Goal: Task Accomplishment & Management: Manage account settings

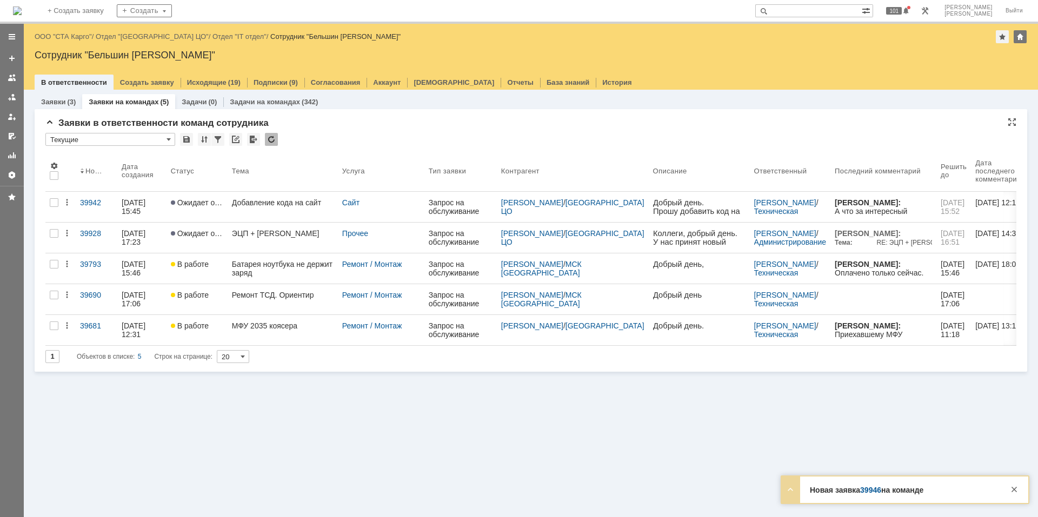
click at [271, 136] on div at bounding box center [271, 139] width 13 height 13
click at [272, 136] on div at bounding box center [271, 139] width 13 height 13
click at [351, 136] on div "* Текущие" at bounding box center [530, 140] width 971 height 14
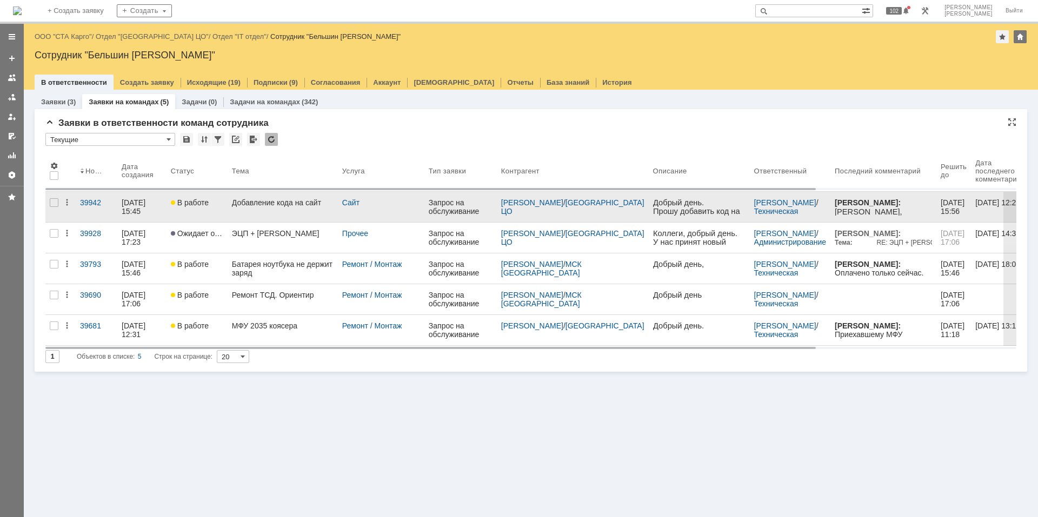
click at [227, 205] on link "В работе" at bounding box center [196, 207] width 61 height 30
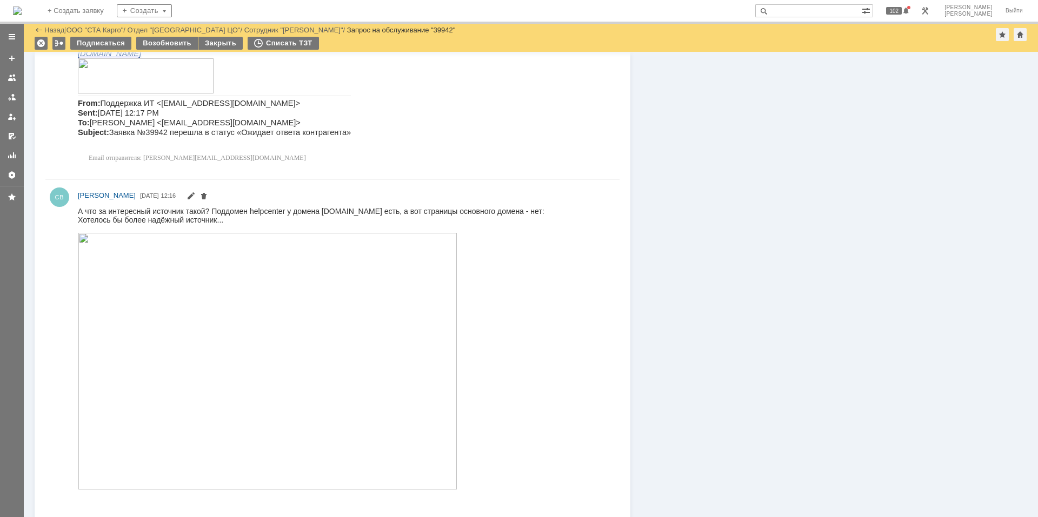
scroll to position [624, 0]
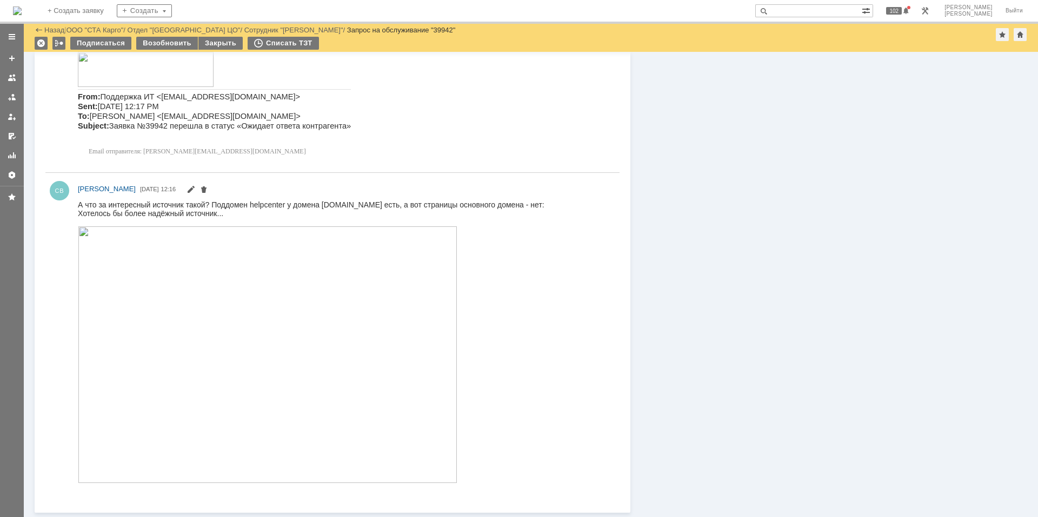
click at [22, 13] on img at bounding box center [17, 10] width 9 height 9
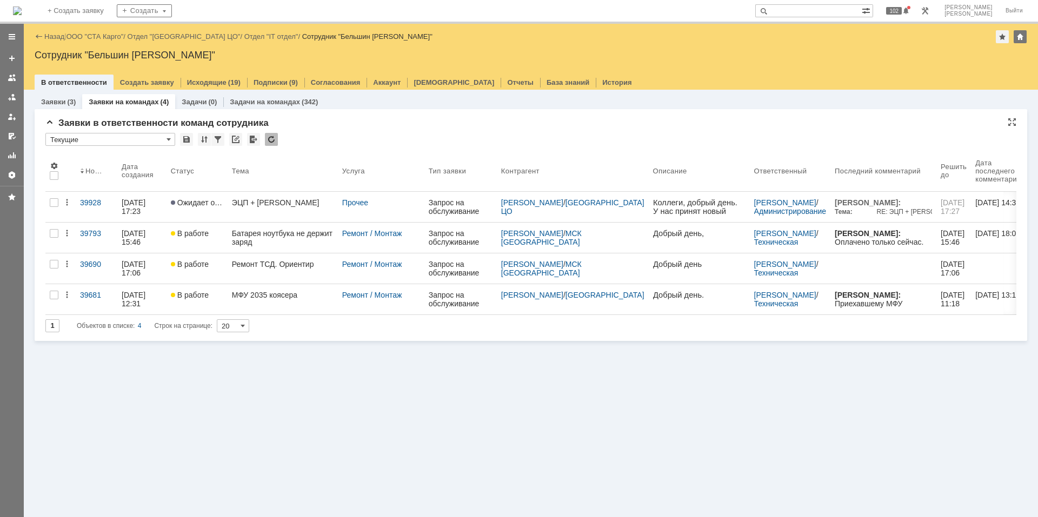
click at [273, 138] on div at bounding box center [271, 139] width 13 height 13
click at [271, 140] on div at bounding box center [271, 139] width 13 height 13
click at [271, 143] on div at bounding box center [271, 139] width 13 height 13
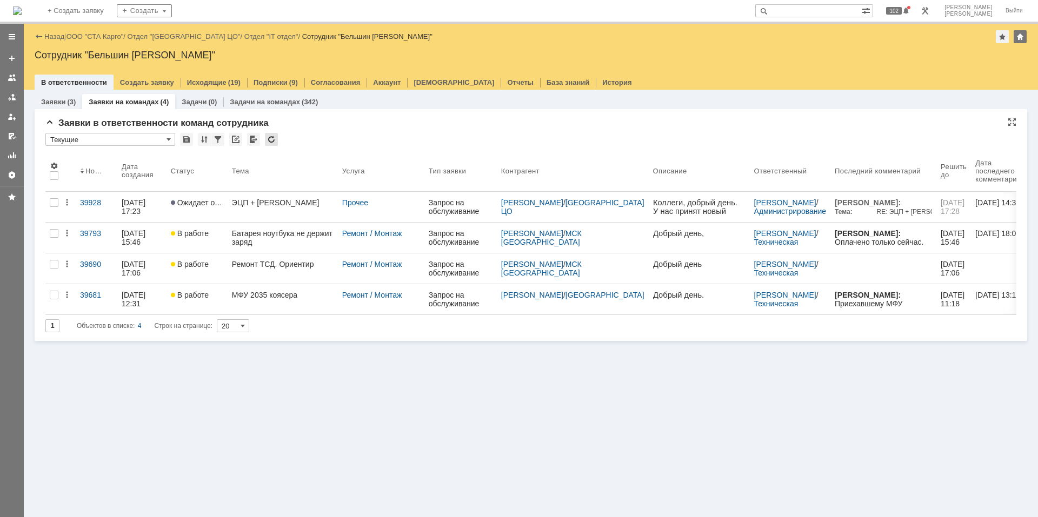
click at [271, 143] on div at bounding box center [271, 139] width 13 height 13
click at [264, 386] on div "Заявки (3) Заявки на командах (4) Задачи (0) Задачи на командах (342) Заявки в …" at bounding box center [531, 303] width 1014 height 427
drag, startPoint x: 110, startPoint y: 113, endPoint x: 289, endPoint y: 126, distance: 178.8
click at [366, 139] on div "* Текущие" at bounding box center [530, 140] width 971 height 14
click at [276, 144] on div at bounding box center [271, 139] width 13 height 13
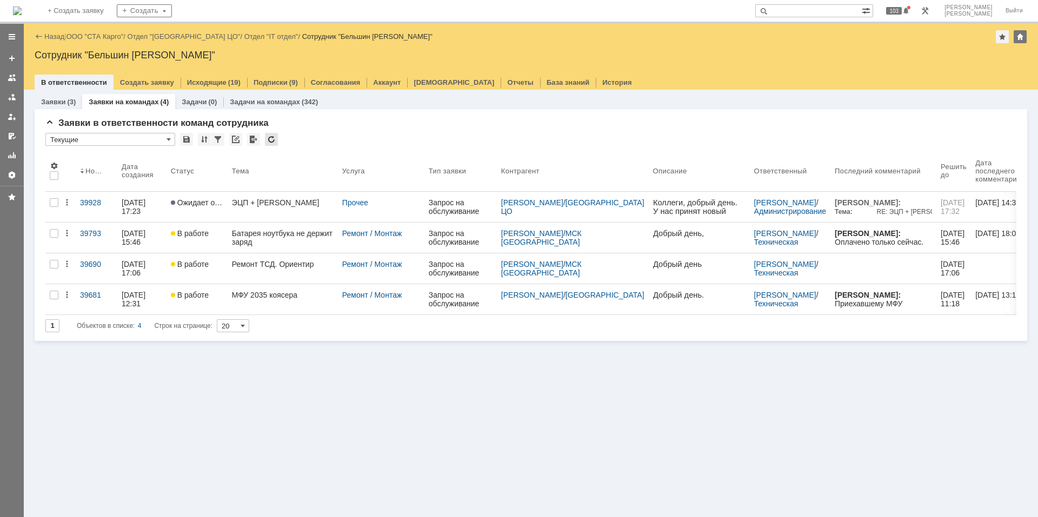
click at [276, 144] on div at bounding box center [271, 139] width 13 height 13
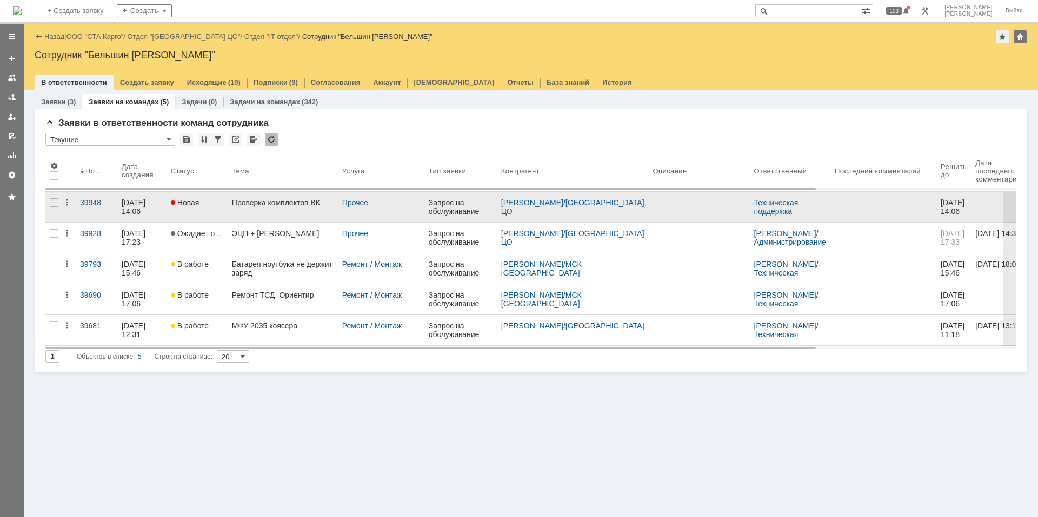
click at [271, 198] on div "Проверка комплектов ВК" at bounding box center [283, 202] width 102 height 9
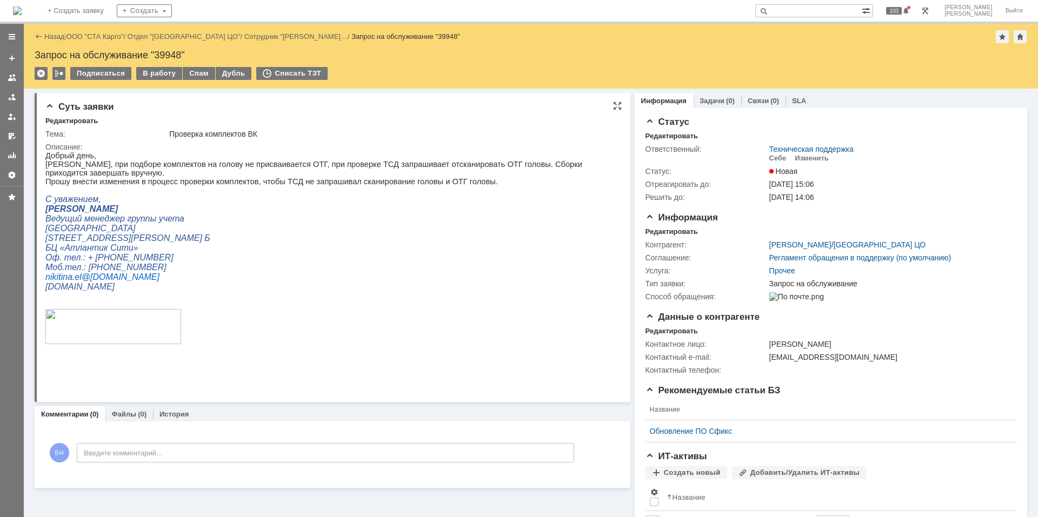
click at [266, 168] on p "[PERSON_NAME], при подборе комплектов на голову не присваивается ОТГ, при прове…" at bounding box center [327, 168] width 565 height 17
click at [819, 163] on td "Изменить" at bounding box center [811, 158] width 43 height 10
click at [819, 159] on div "Изменить" at bounding box center [811, 158] width 34 height 9
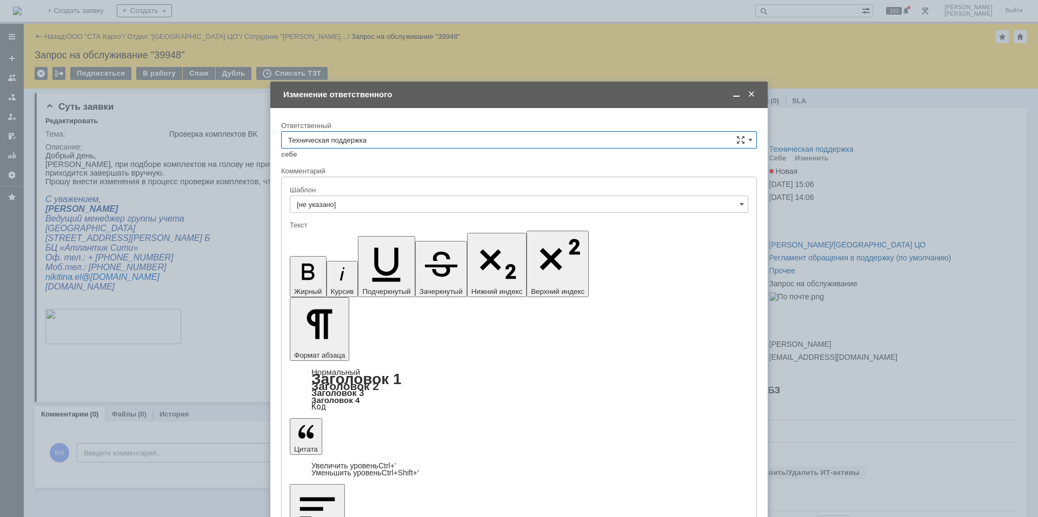
click at [383, 131] on div "Ответственный" at bounding box center [519, 126] width 476 height 10
click at [389, 144] on input "Техническая поддержка" at bounding box center [519, 139] width 476 height 17
click at [364, 177] on span "Поддержка 1С" at bounding box center [519, 176] width 462 height 9
type input "Поддержка 1С"
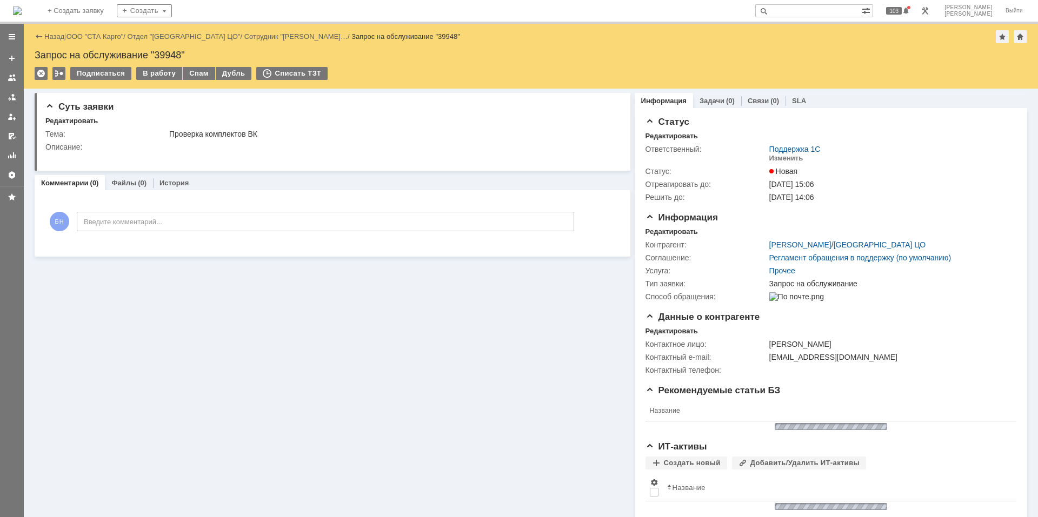
scroll to position [0, 0]
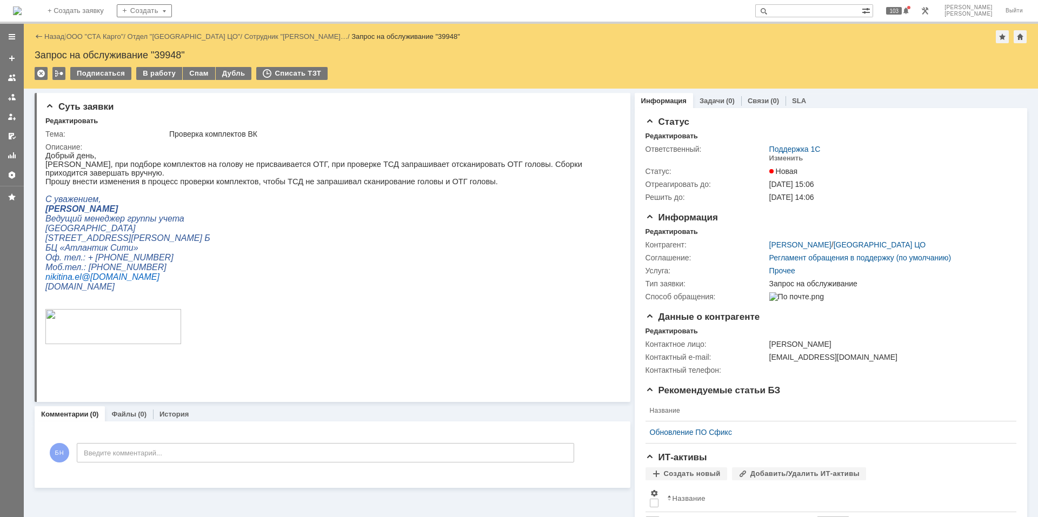
click at [22, 6] on img at bounding box center [17, 10] width 9 height 9
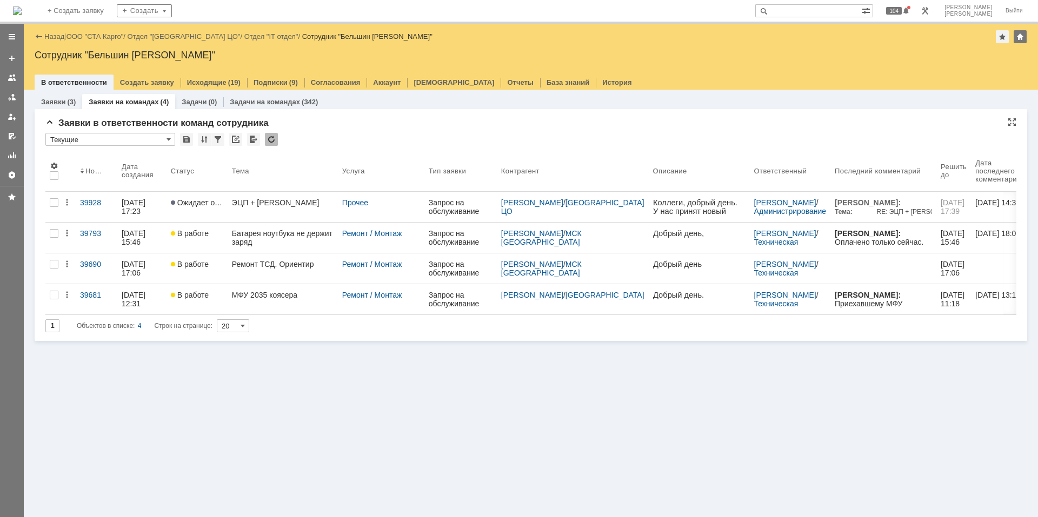
click at [267, 137] on div at bounding box center [271, 139] width 13 height 13
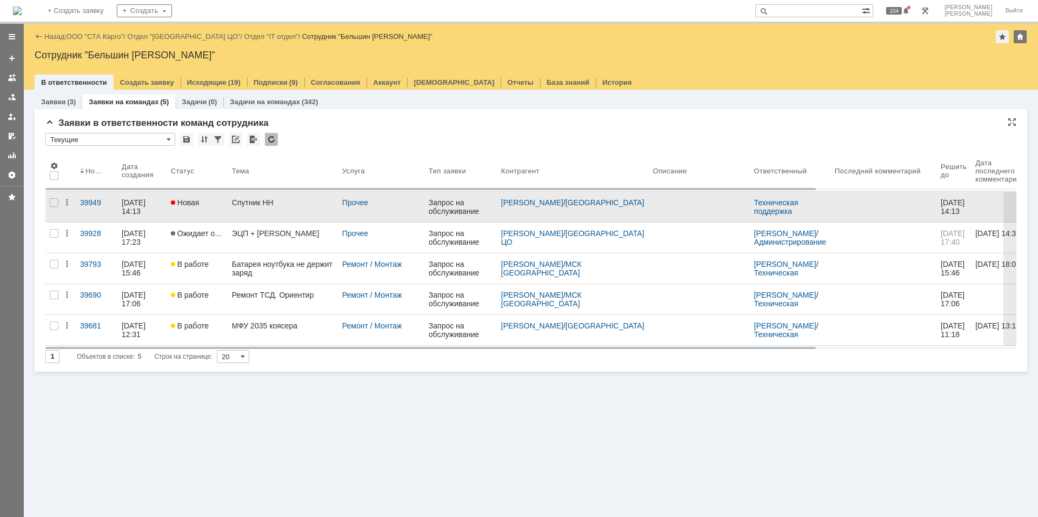
click at [277, 202] on div "Спутник НН" at bounding box center [283, 202] width 102 height 9
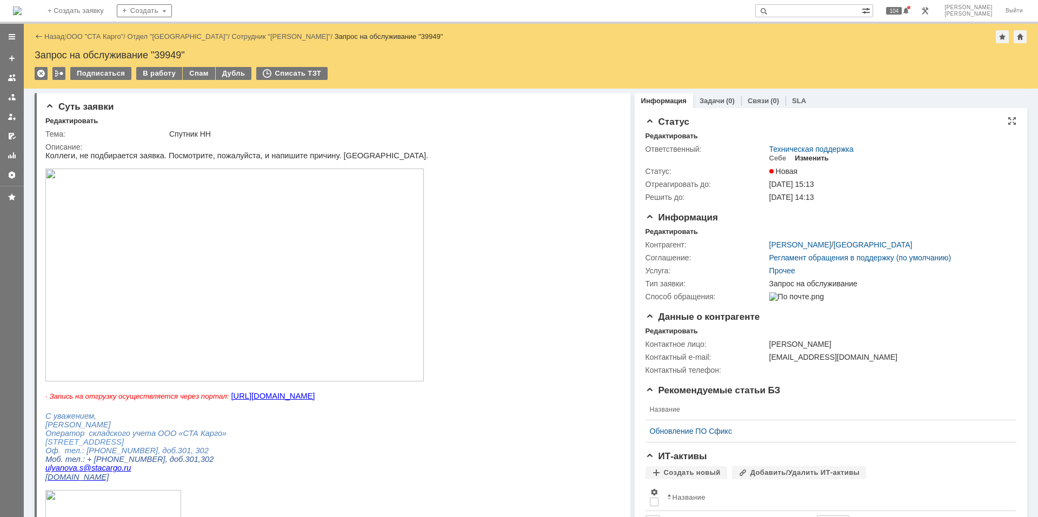
click at [802, 159] on div "Изменить" at bounding box center [811, 158] width 34 height 9
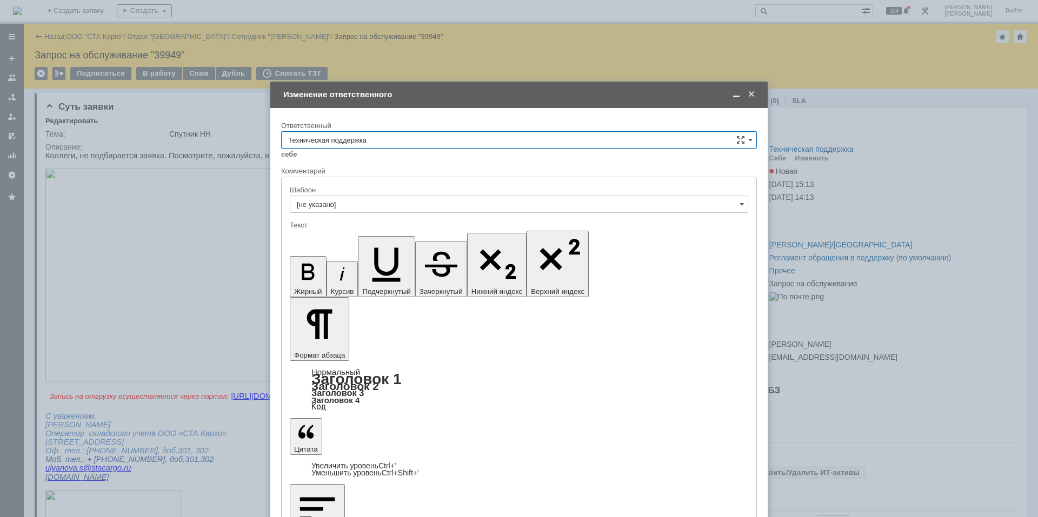
click at [342, 136] on input "Техническая поддержка" at bounding box center [519, 139] width 476 height 17
click at [315, 235] on div "Поддержка 1С" at bounding box center [519, 230] width 474 height 17
type input "Поддержка 1С"
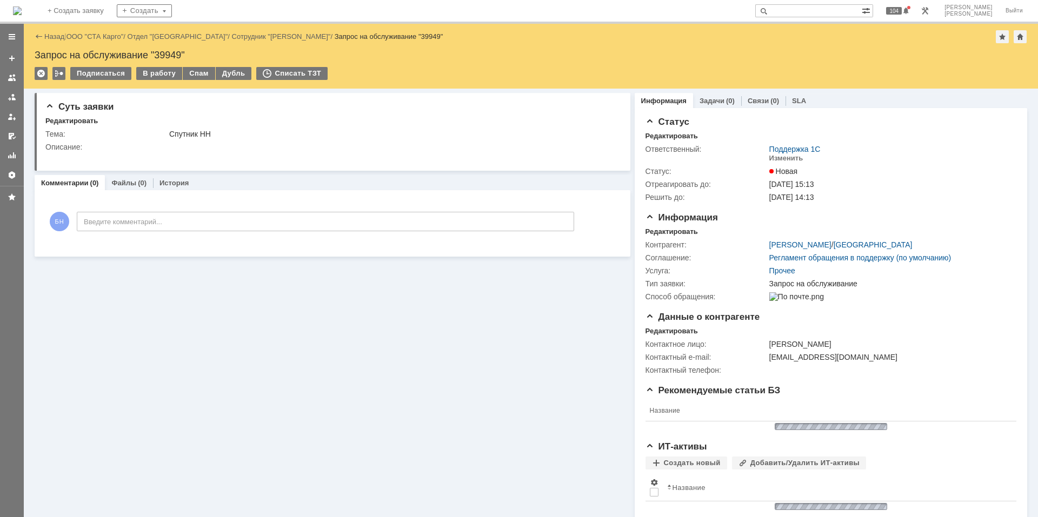
scroll to position [0, 0]
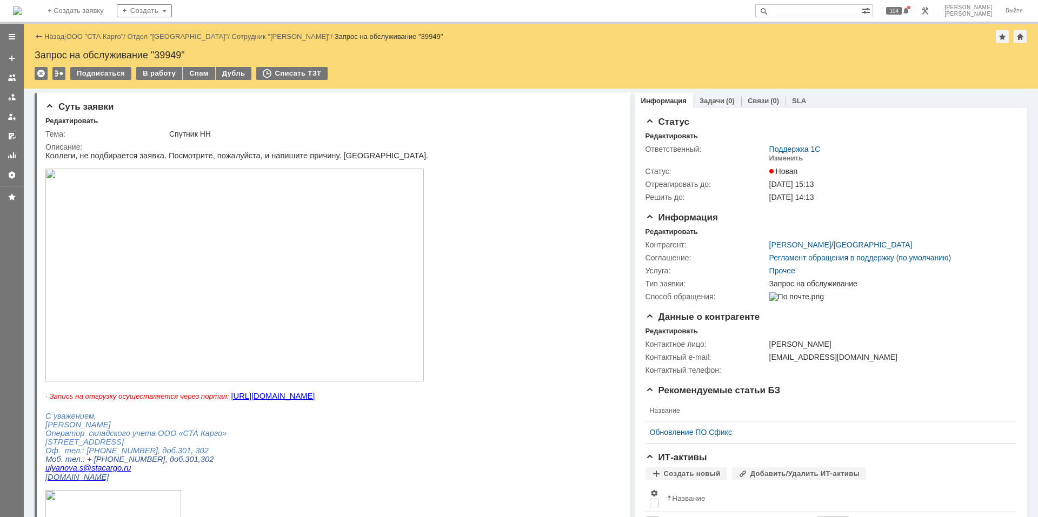
click at [22, 8] on img at bounding box center [17, 10] width 9 height 9
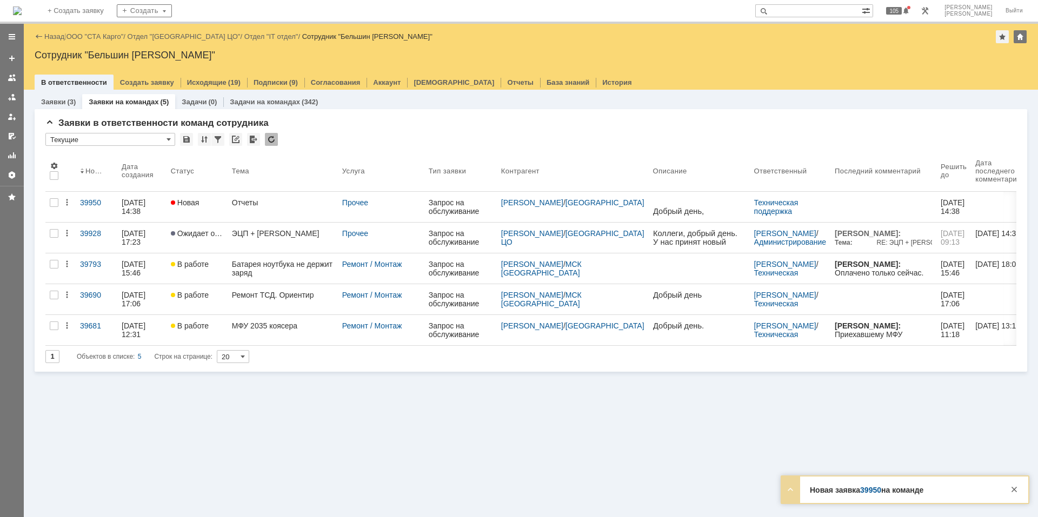
click at [265, 208] on link "Отчеты" at bounding box center [283, 207] width 110 height 30
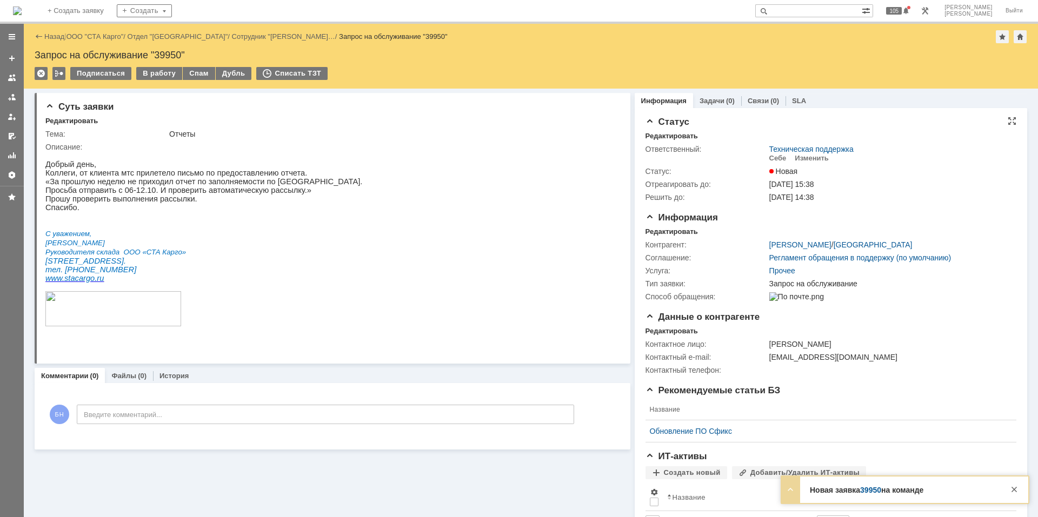
click at [812, 164] on td "Техническая поддержка Себе Изменить" at bounding box center [890, 154] width 246 height 22
click at [810, 159] on div "Изменить" at bounding box center [811, 158] width 34 height 9
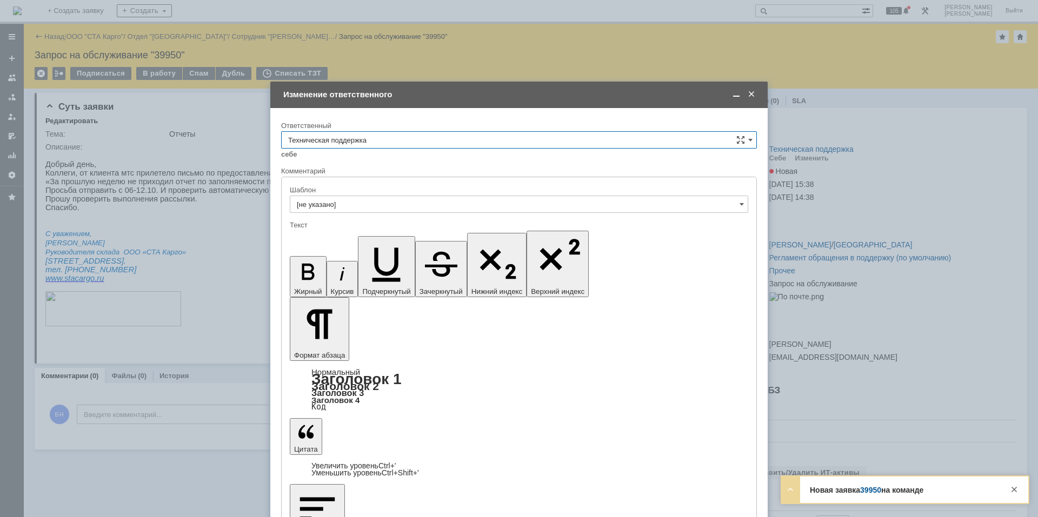
click at [478, 143] on input "Техническая поддержка" at bounding box center [519, 139] width 476 height 17
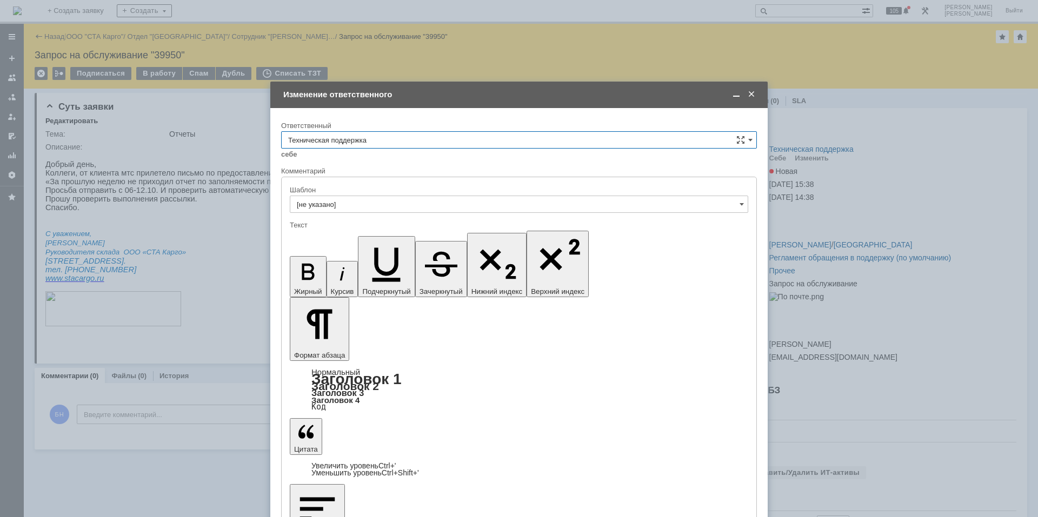
scroll to position [162, 0]
click at [418, 176] on span "Поддержка 1С" at bounding box center [519, 176] width 462 height 9
type input "Поддержка 1С"
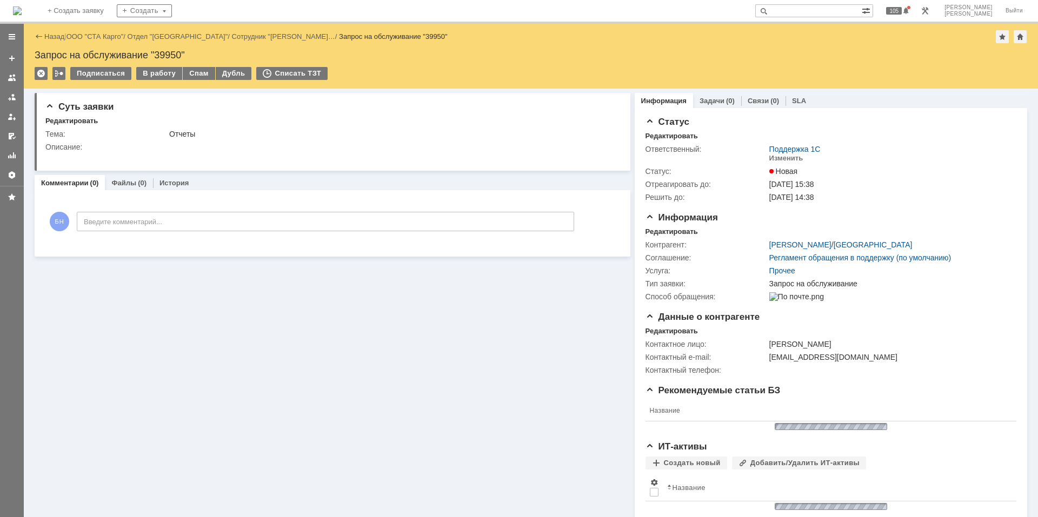
scroll to position [0, 0]
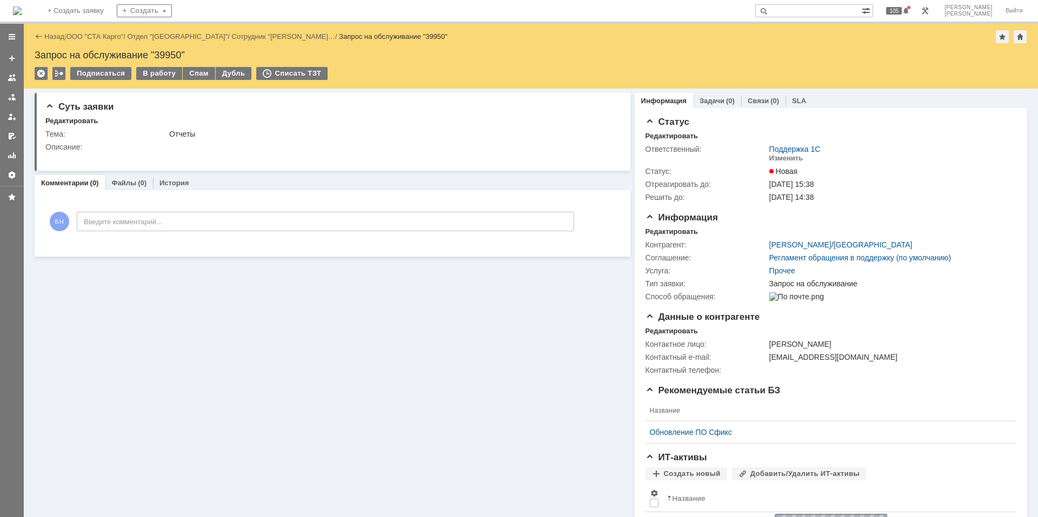
click at [22, 13] on img at bounding box center [17, 10] width 9 height 9
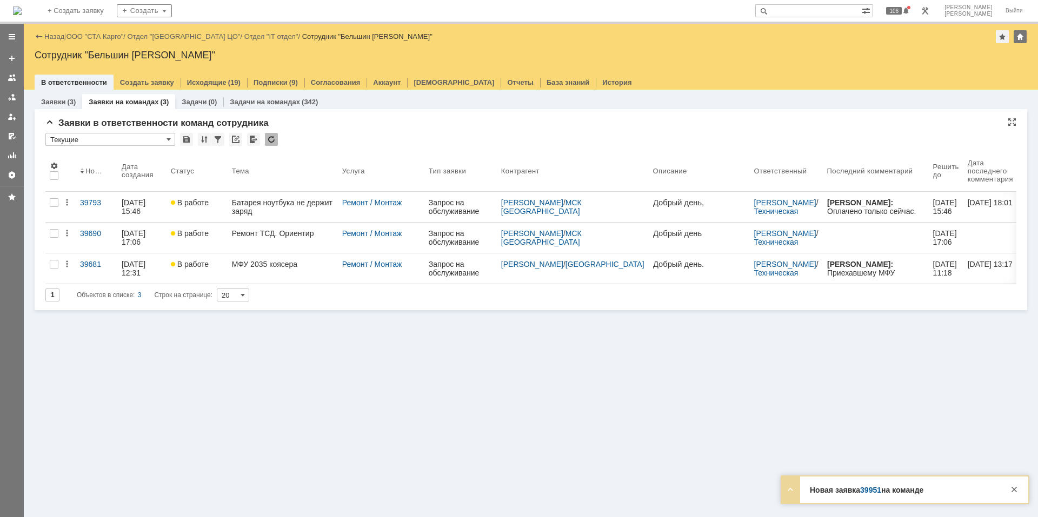
click at [271, 142] on div at bounding box center [271, 139] width 13 height 13
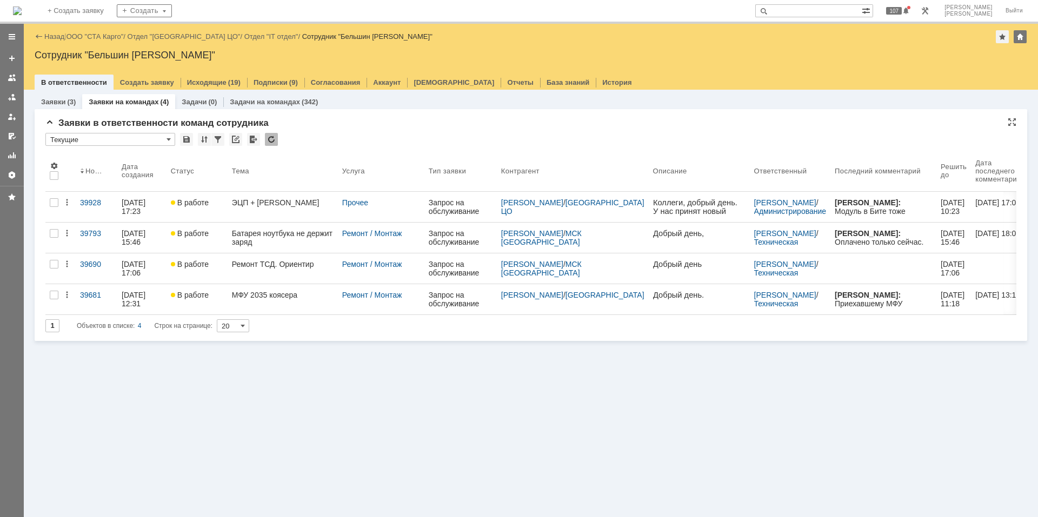
click at [270, 137] on div at bounding box center [271, 139] width 13 height 13
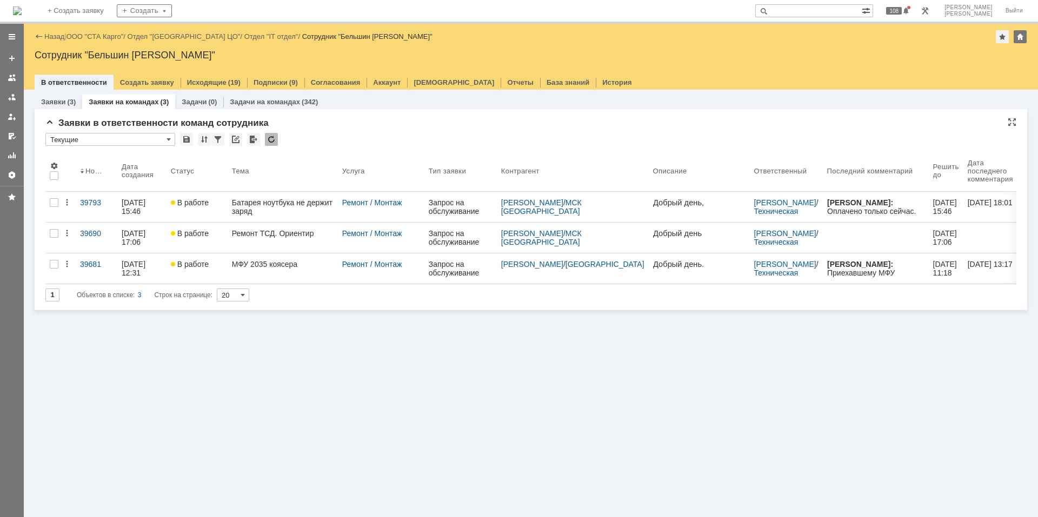
click at [277, 136] on div at bounding box center [271, 139] width 13 height 13
click at [270, 134] on div at bounding box center [271, 139] width 13 height 13
click at [271, 141] on div at bounding box center [271, 139] width 13 height 13
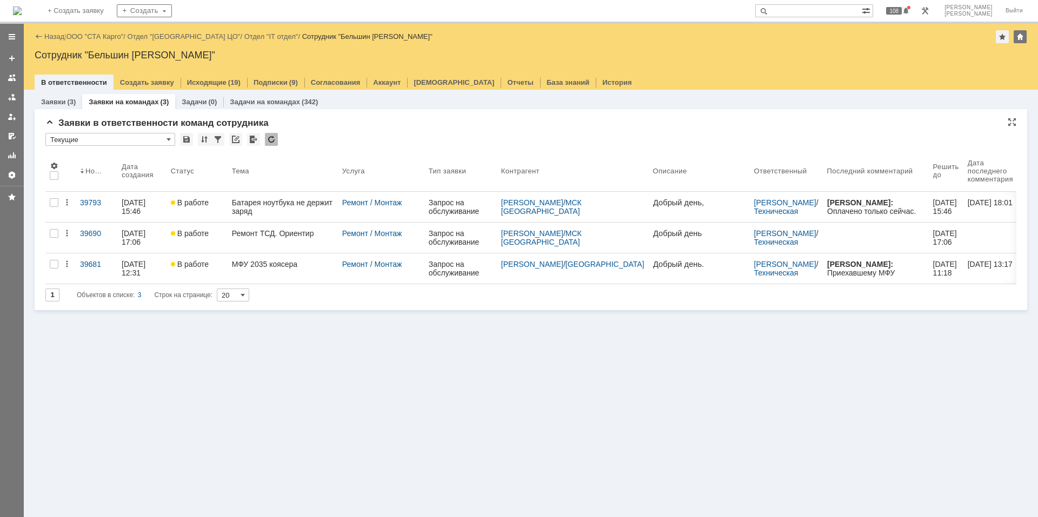
click at [271, 141] on div at bounding box center [271, 139] width 13 height 13
